Goal: Information Seeking & Learning: Find specific fact

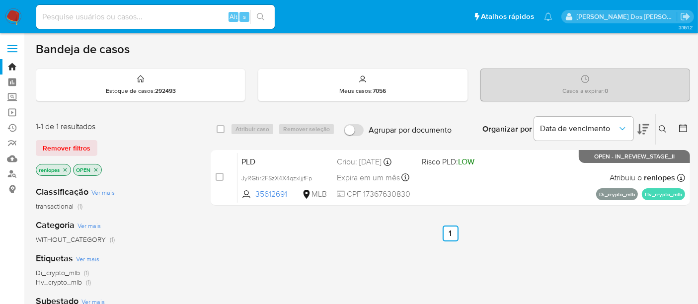
click at [143, 18] on input at bounding box center [155, 16] width 238 height 13
paste input "2538054010"
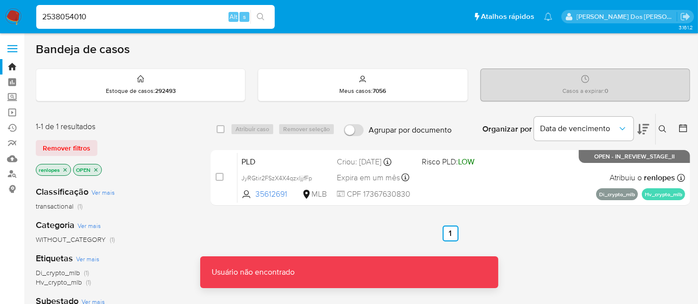
click at [143, 18] on input "2538054010" at bounding box center [155, 16] width 238 height 13
type input "2538054010"
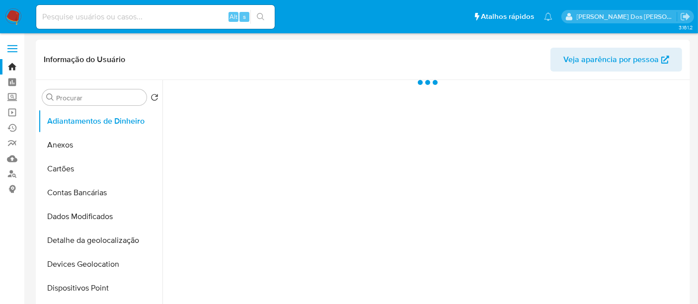
select select "10"
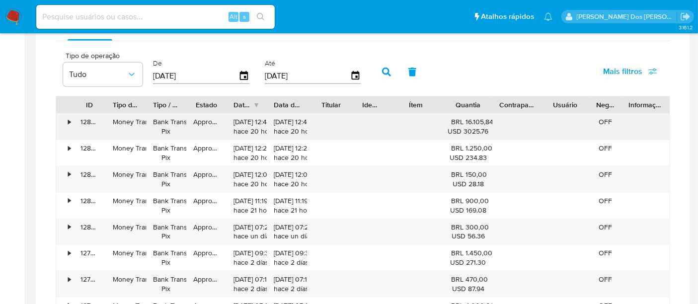
scroll to position [662, 0]
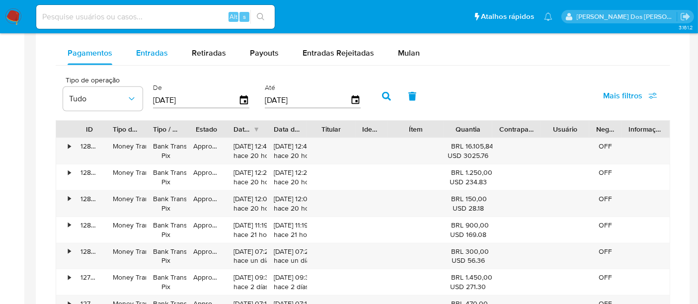
click at [149, 44] on div "Entradas" at bounding box center [152, 53] width 32 height 24
select select "10"
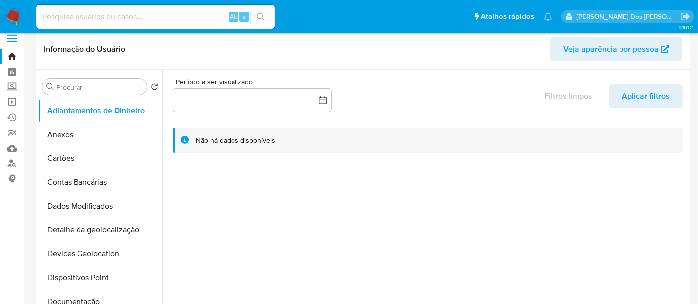
scroll to position [0, 0]
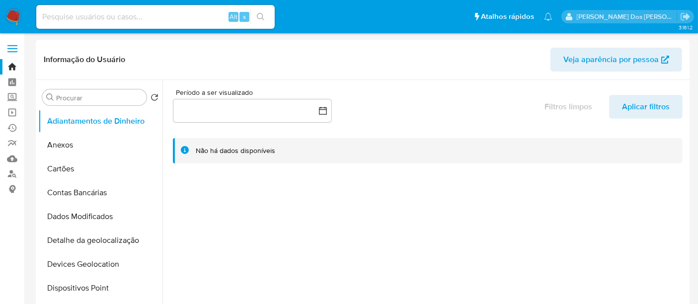
click at [72, 17] on input at bounding box center [155, 16] width 238 height 13
type input "simonelopes0610@gmail.com"
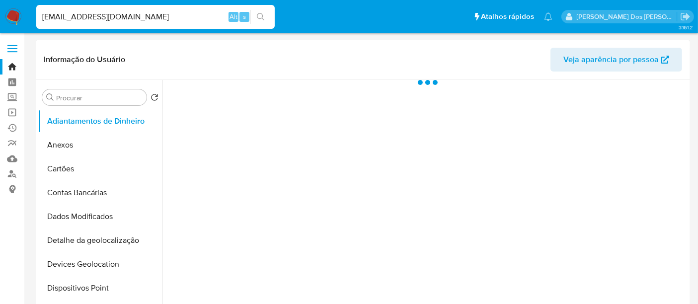
select select "10"
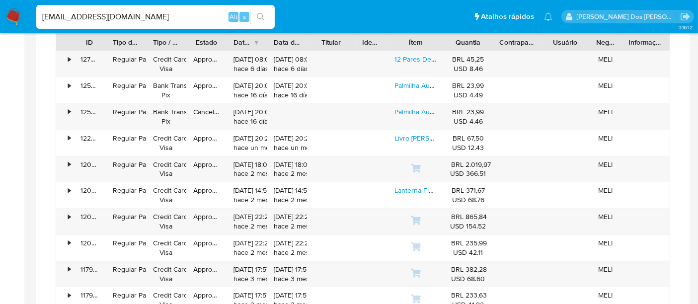
scroll to position [662, 0]
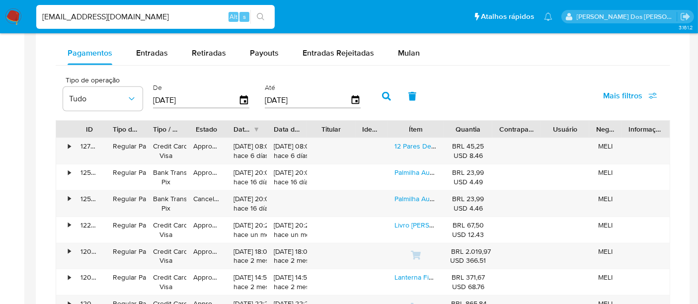
click at [89, 19] on input "simonelopes0610@gmail.com" at bounding box center [155, 16] width 238 height 13
type input "renatolopesfilho1011@gmail.com"
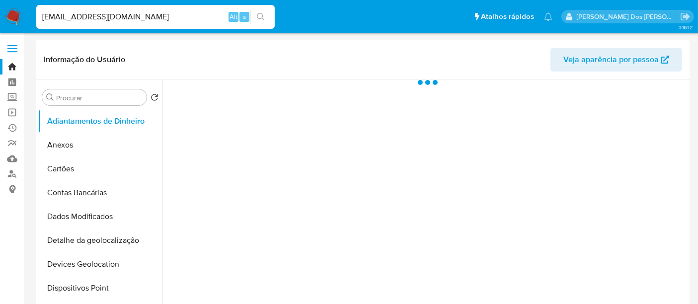
select select "10"
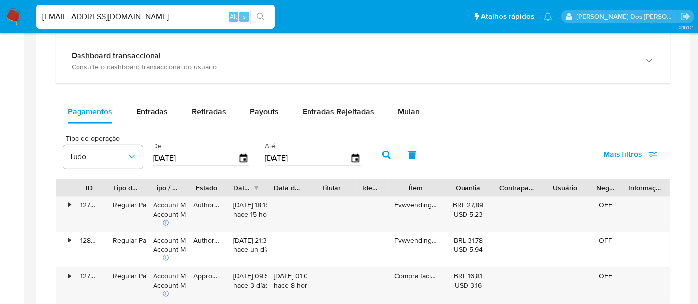
scroll to position [552, 0]
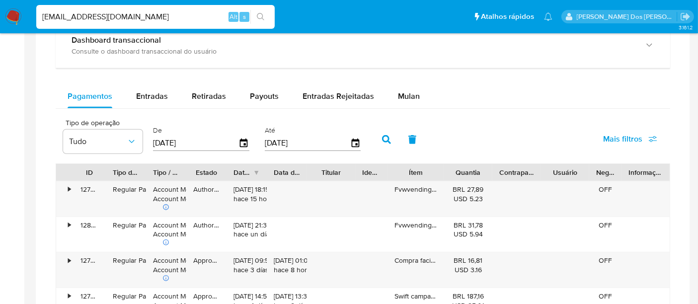
click at [159, 17] on input "renatolopesfilho1011@gmail.com" at bounding box center [155, 16] width 238 height 13
type input "msaluha@yahoo.com"
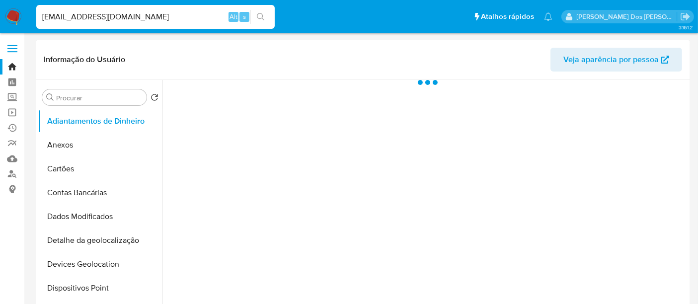
select select "10"
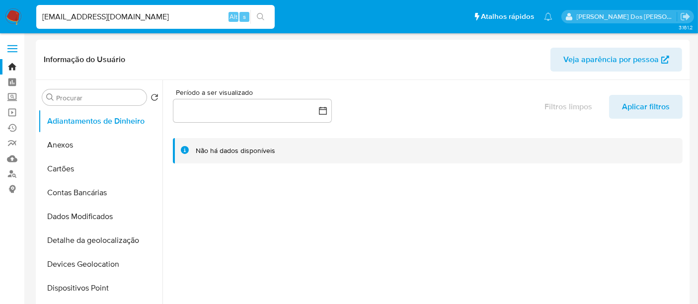
drag, startPoint x: 16, startPoint y: 14, endPoint x: 25, endPoint y: 19, distance: 10.5
click at [16, 14] on img at bounding box center [13, 16] width 17 height 17
